Goal: Task Accomplishment & Management: Manage account settings

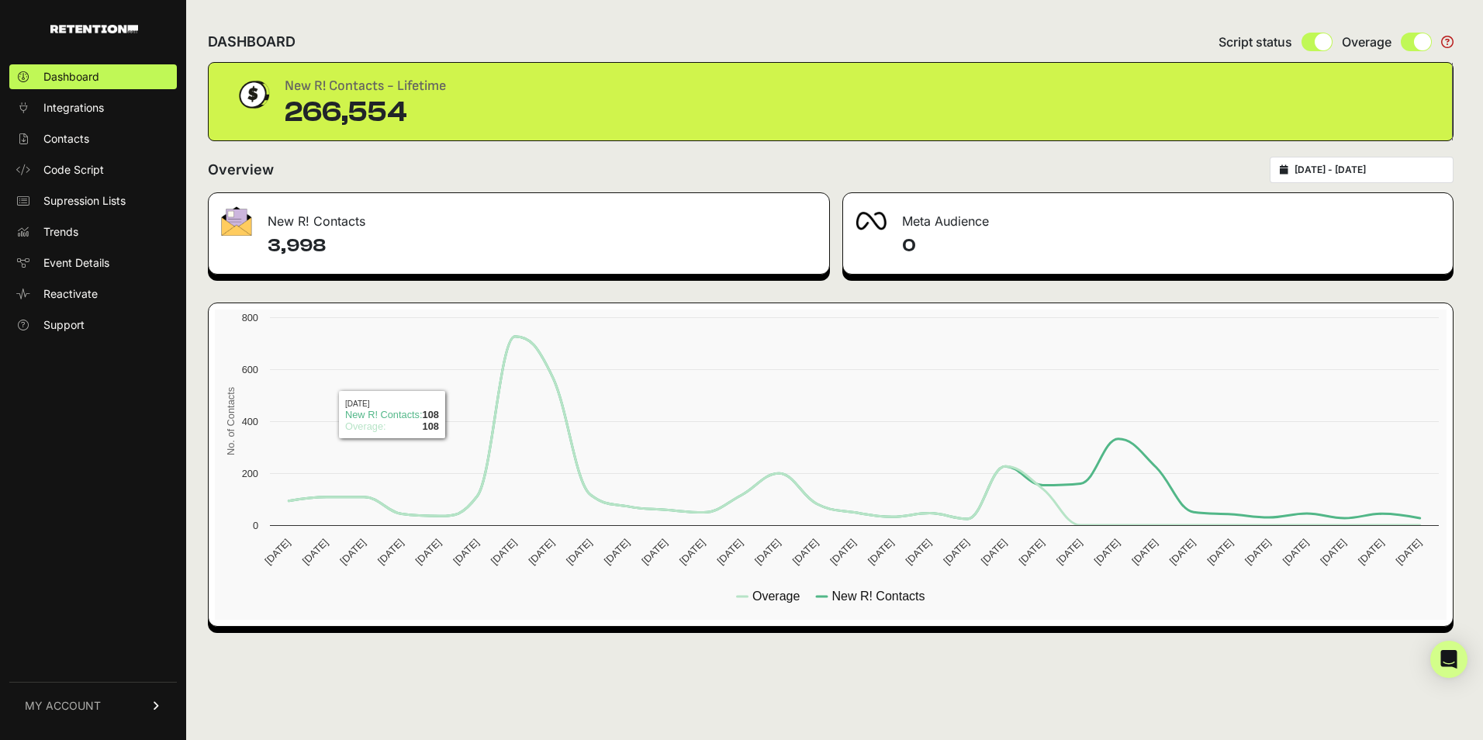
click at [95, 696] on link "MY ACCOUNT" at bounding box center [93, 705] width 168 height 47
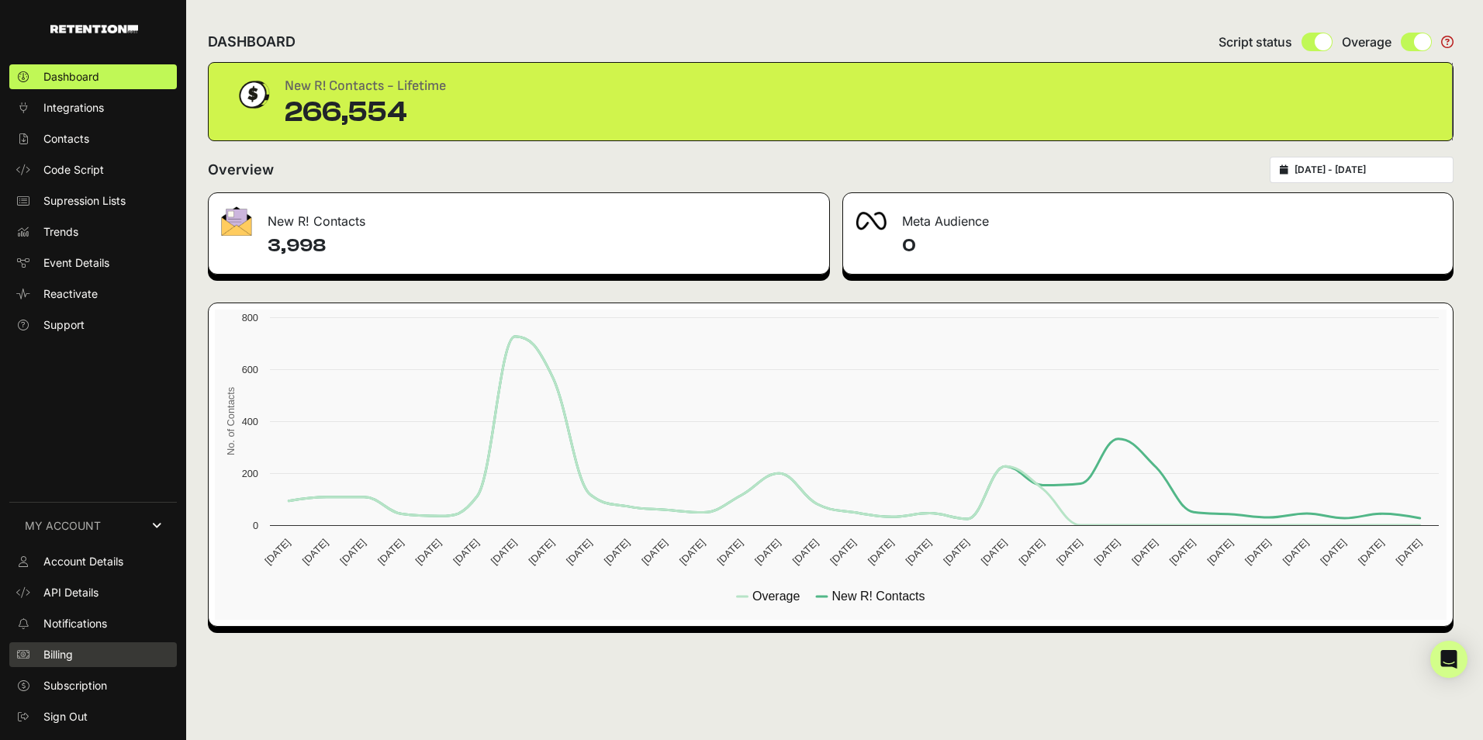
click at [69, 649] on span "Billing" at bounding box center [57, 655] width 29 height 16
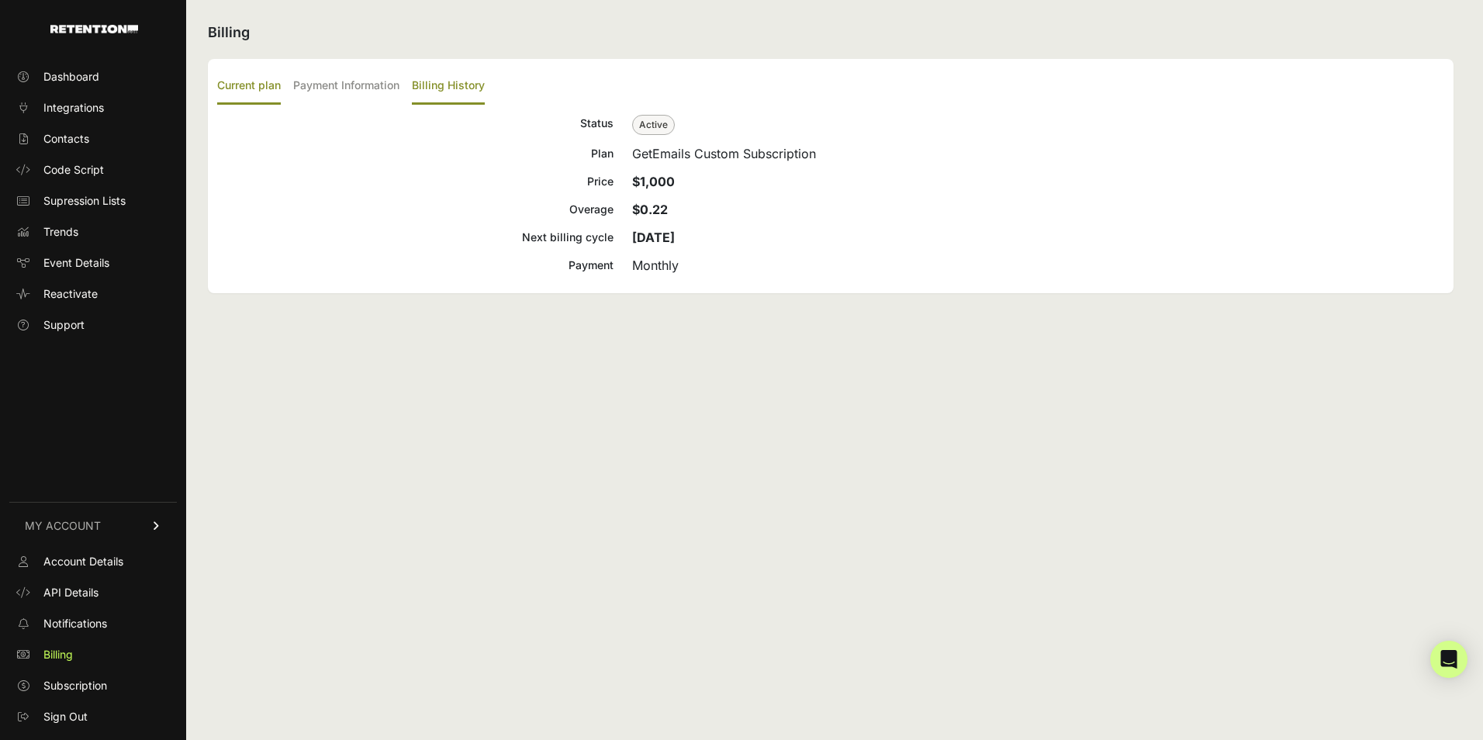
click at [462, 87] on label "Billing History" at bounding box center [448, 86] width 73 height 36
click at [0, 0] on input "Billing History" at bounding box center [0, 0] width 0 height 0
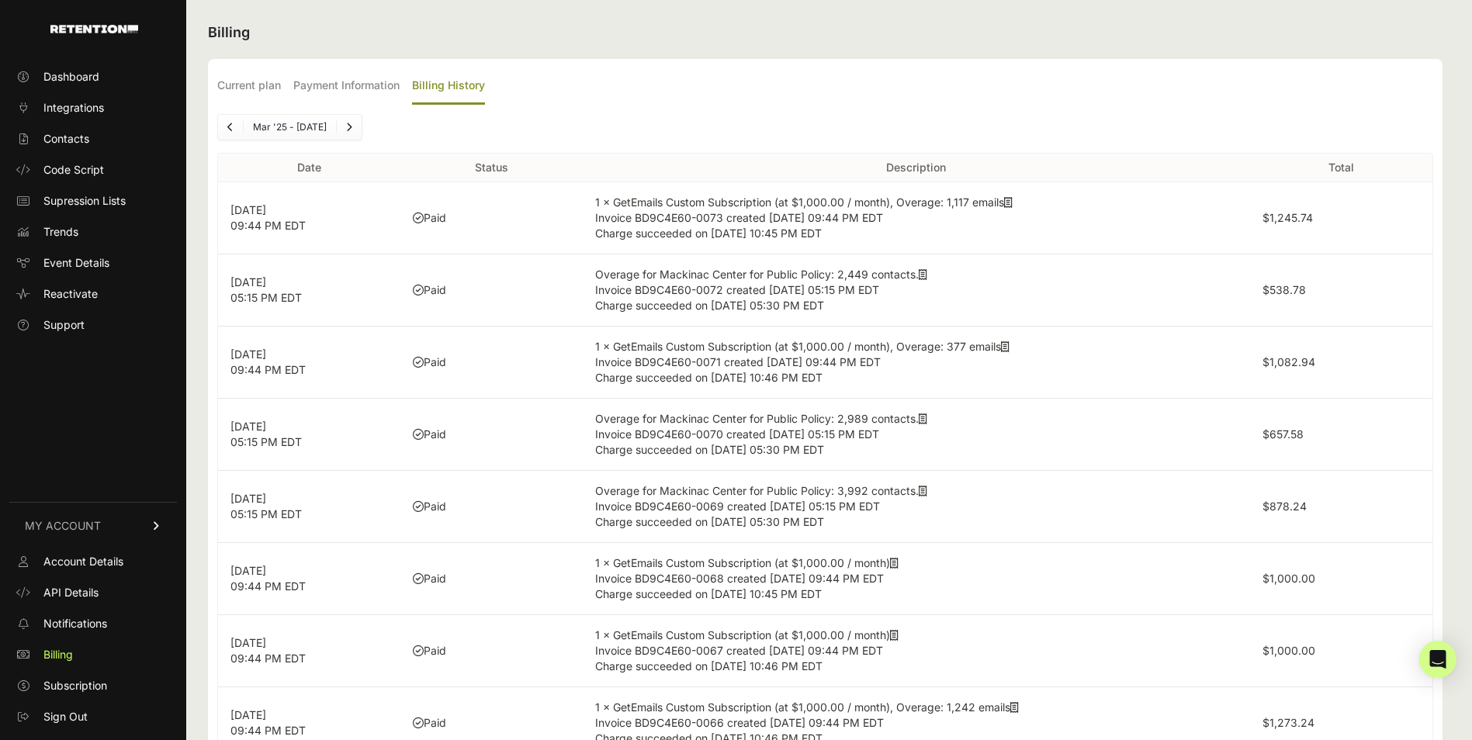
click at [927, 275] on icon at bounding box center [922, 274] width 9 height 11
click at [1012, 202] on icon at bounding box center [1008, 202] width 9 height 11
